Goal: Find specific page/section: Find specific page/section

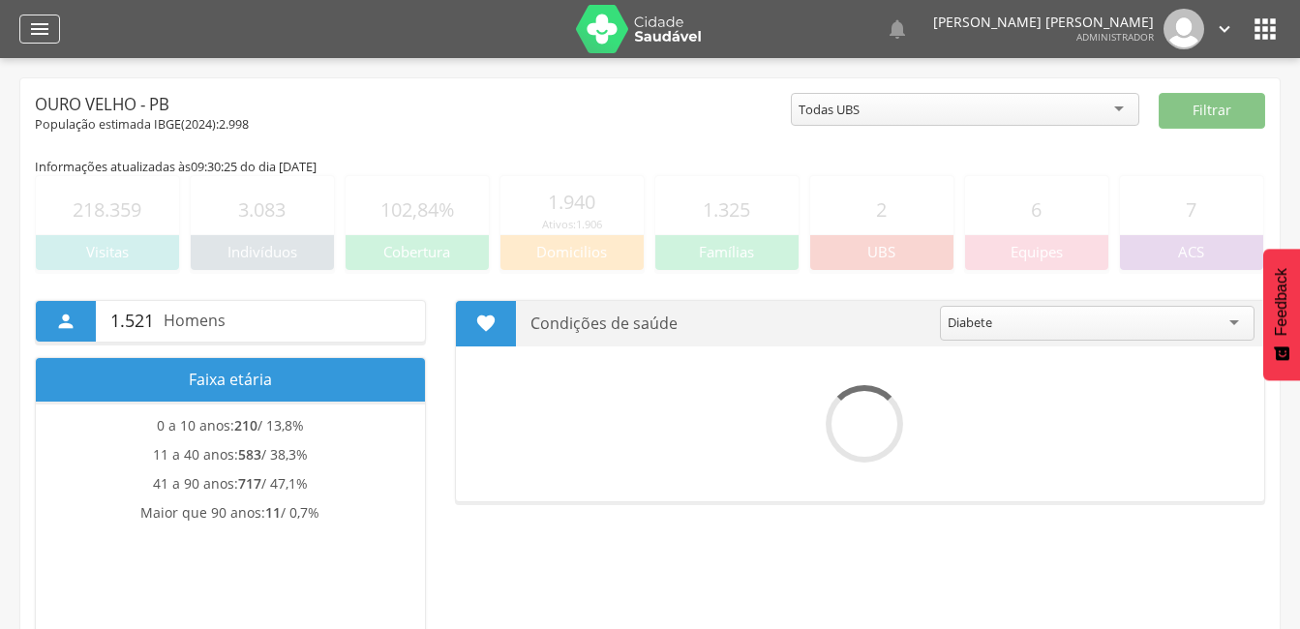
drag, startPoint x: 0, startPoint y: 0, endPoint x: 39, endPoint y: 25, distance: 46.2
click at [39, 25] on icon "" at bounding box center [39, 28] width 23 height 23
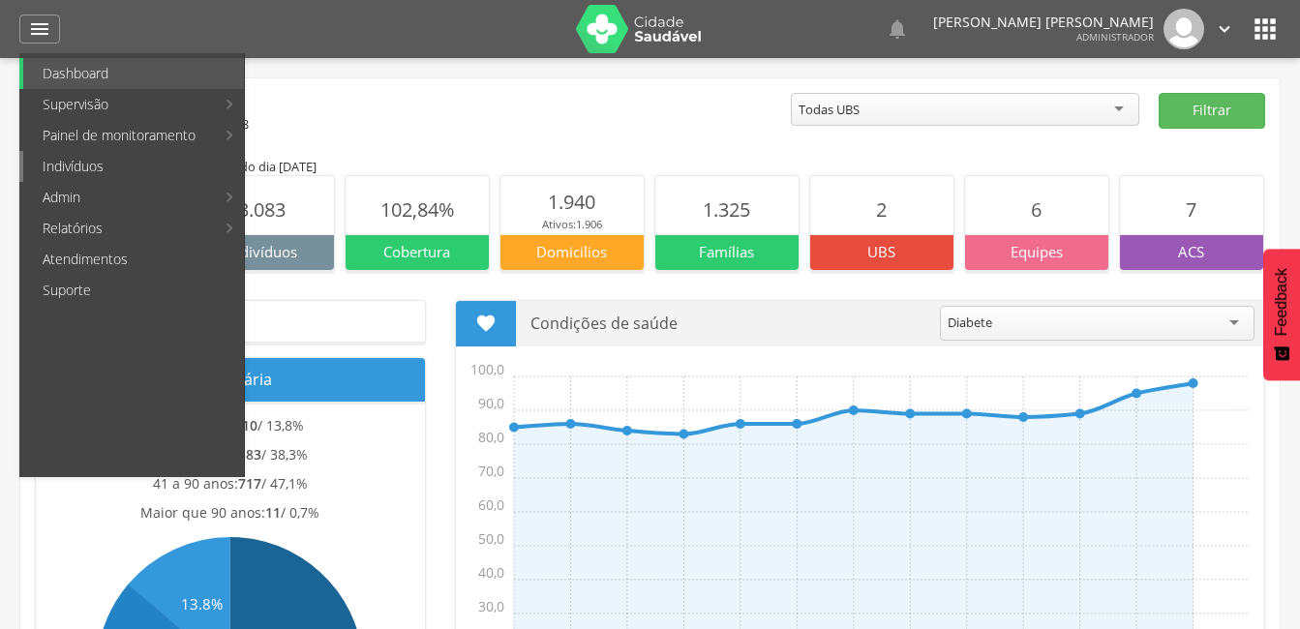
click at [75, 163] on link "Indivíduos" at bounding box center [133, 166] width 221 height 31
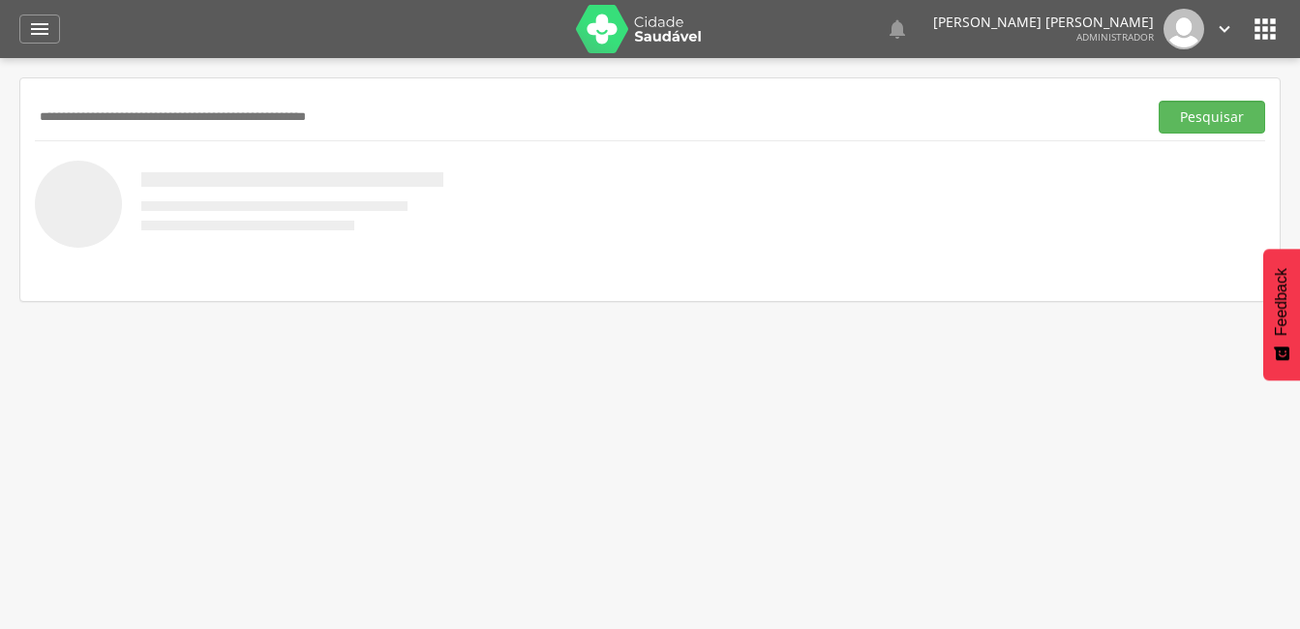
click at [210, 105] on input "text" at bounding box center [587, 117] width 1104 height 33
click at [855, 124] on input "text" at bounding box center [587, 117] width 1104 height 33
click at [229, 122] on input "text" at bounding box center [587, 117] width 1104 height 33
type input "*"
click at [1193, 112] on button "Pesquisar" at bounding box center [1211, 117] width 106 height 33
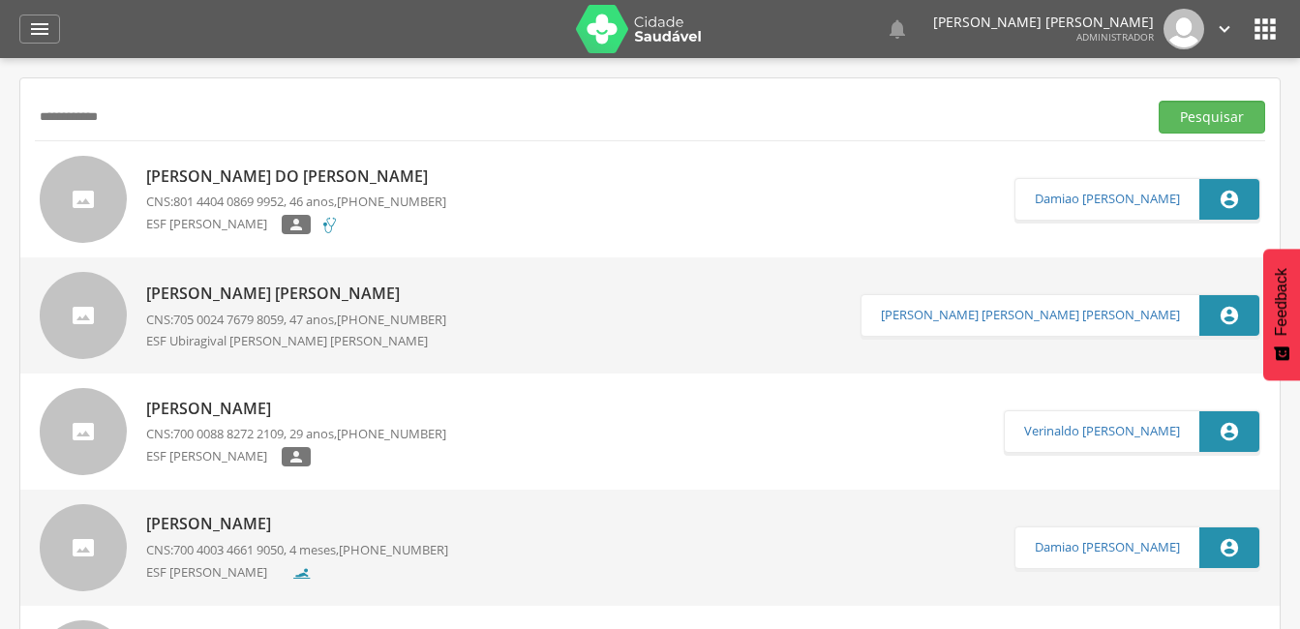
click at [134, 113] on input "**********" at bounding box center [587, 117] width 1104 height 33
type input "*"
type input "**********"
